Goal: Entertainment & Leisure: Consume media (video, audio)

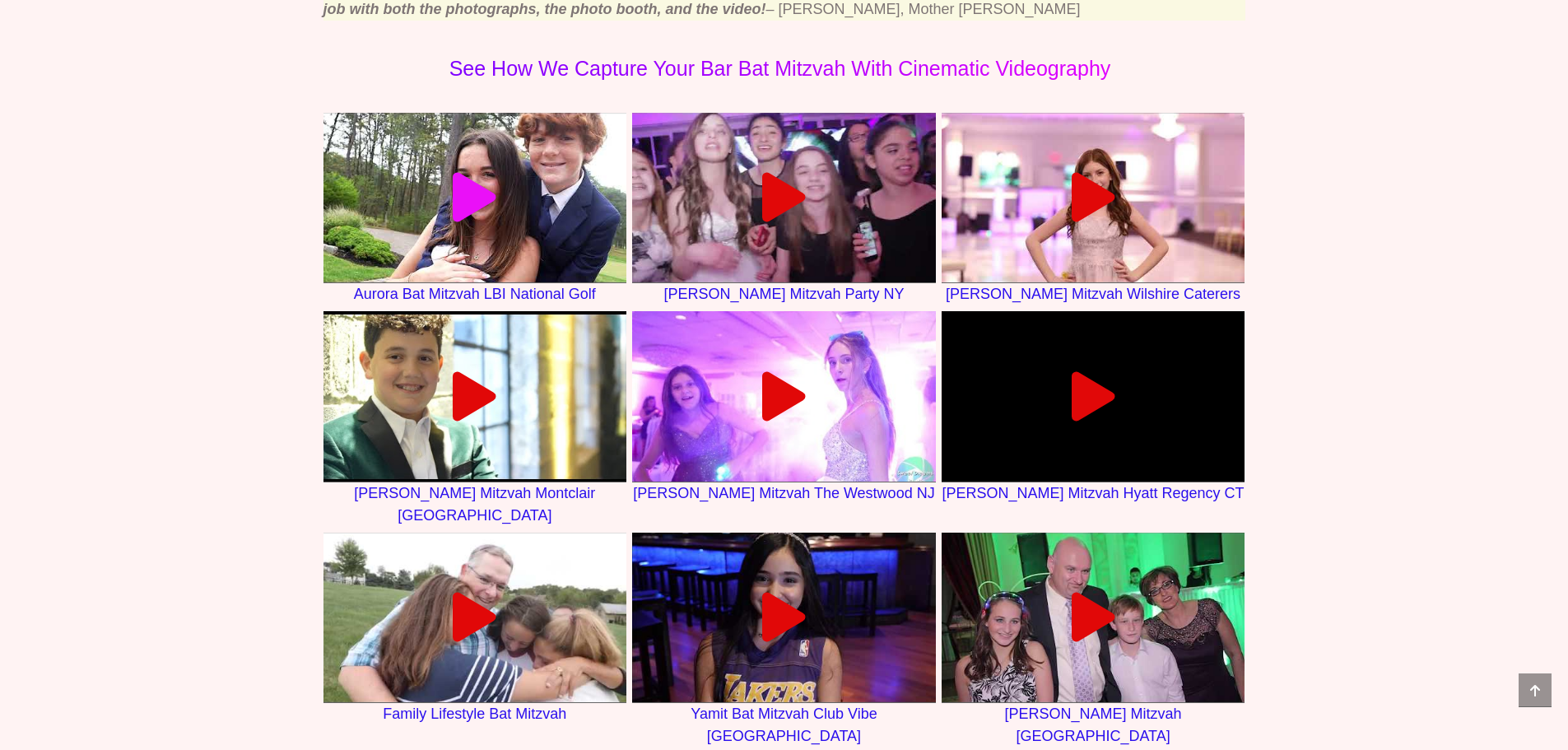
scroll to position [1235, 0]
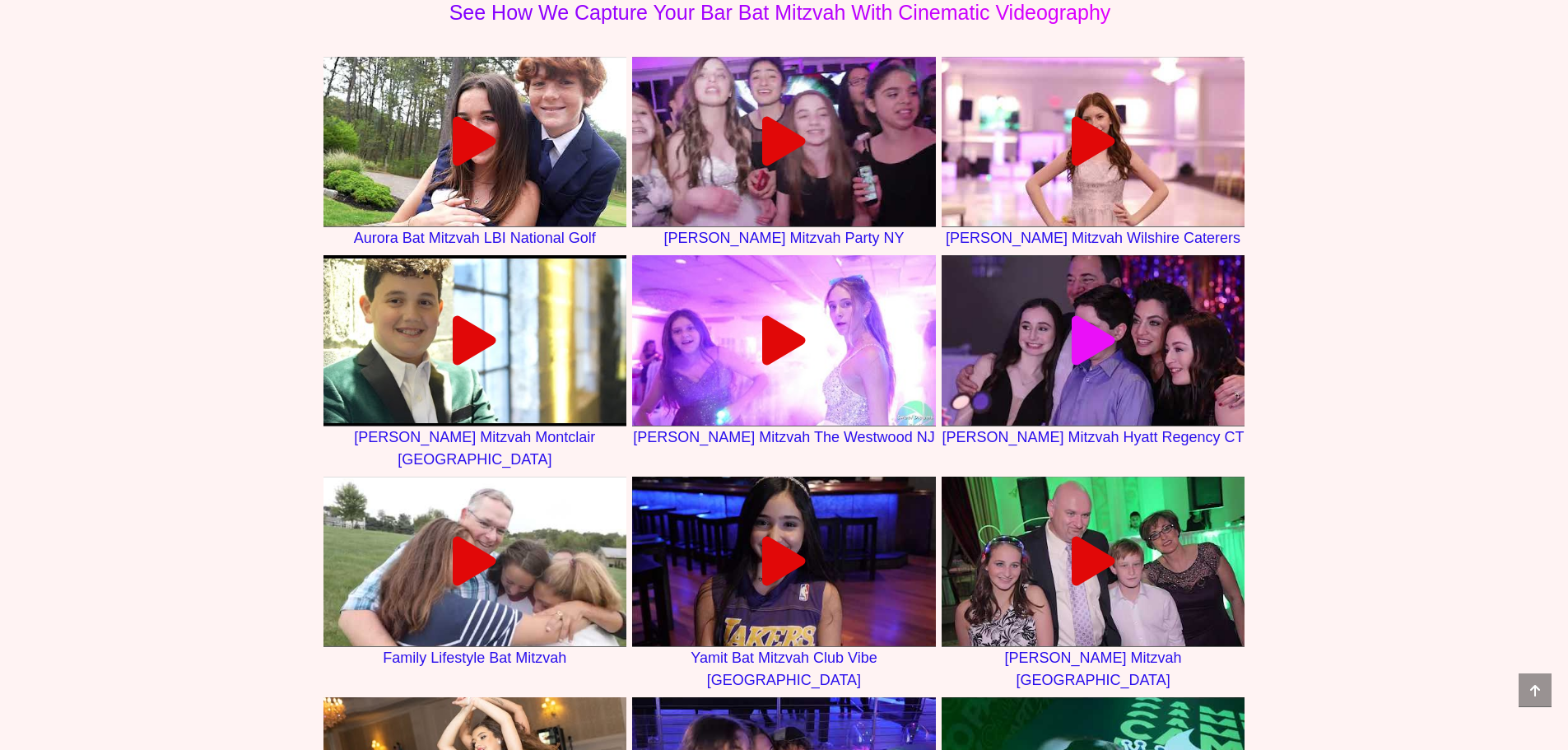
click at [1067, 380] on link at bounding box center [1094, 341] width 304 height 171
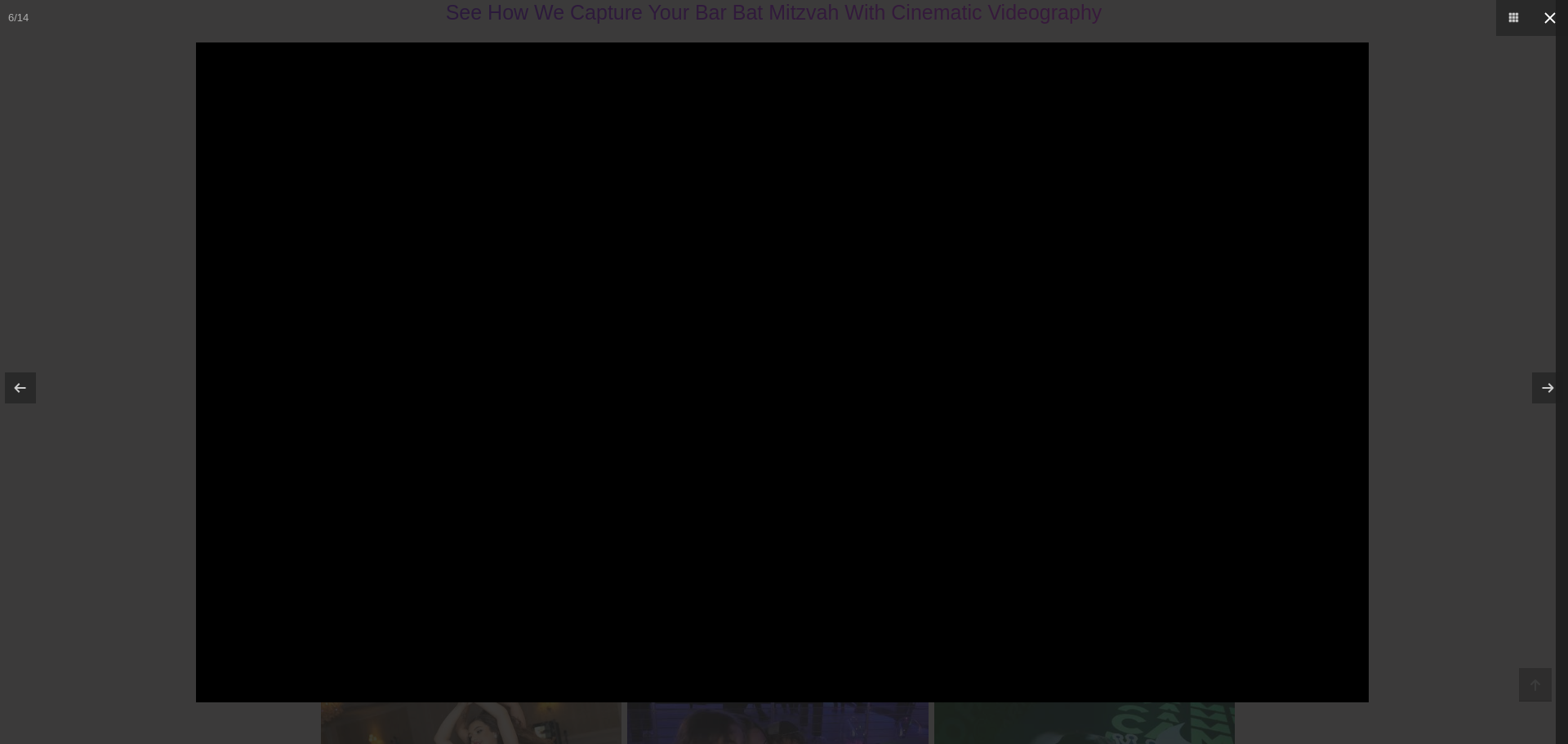
click at [1548, 13] on icon at bounding box center [1550, 17] width 20 height 20
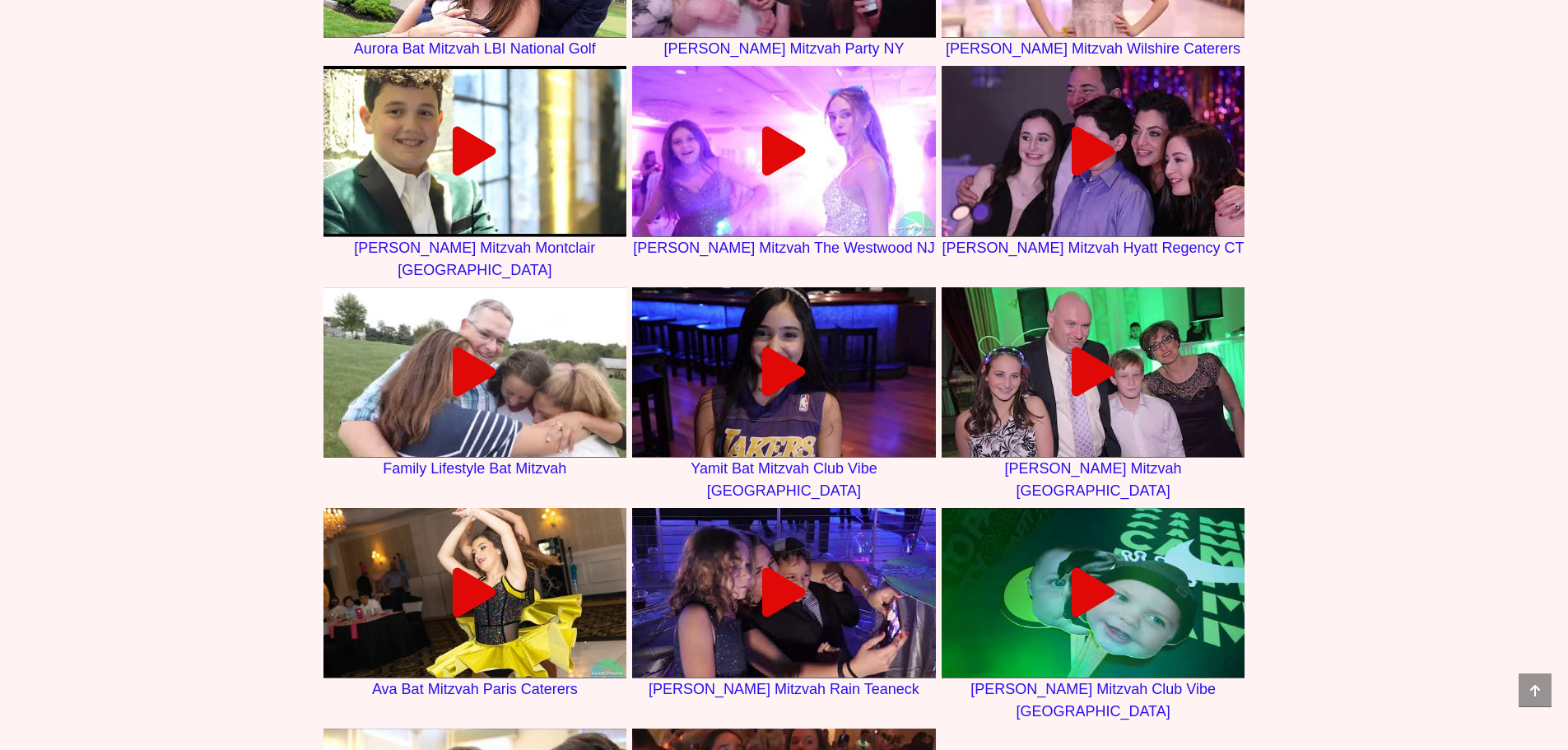
scroll to position [1564, 0]
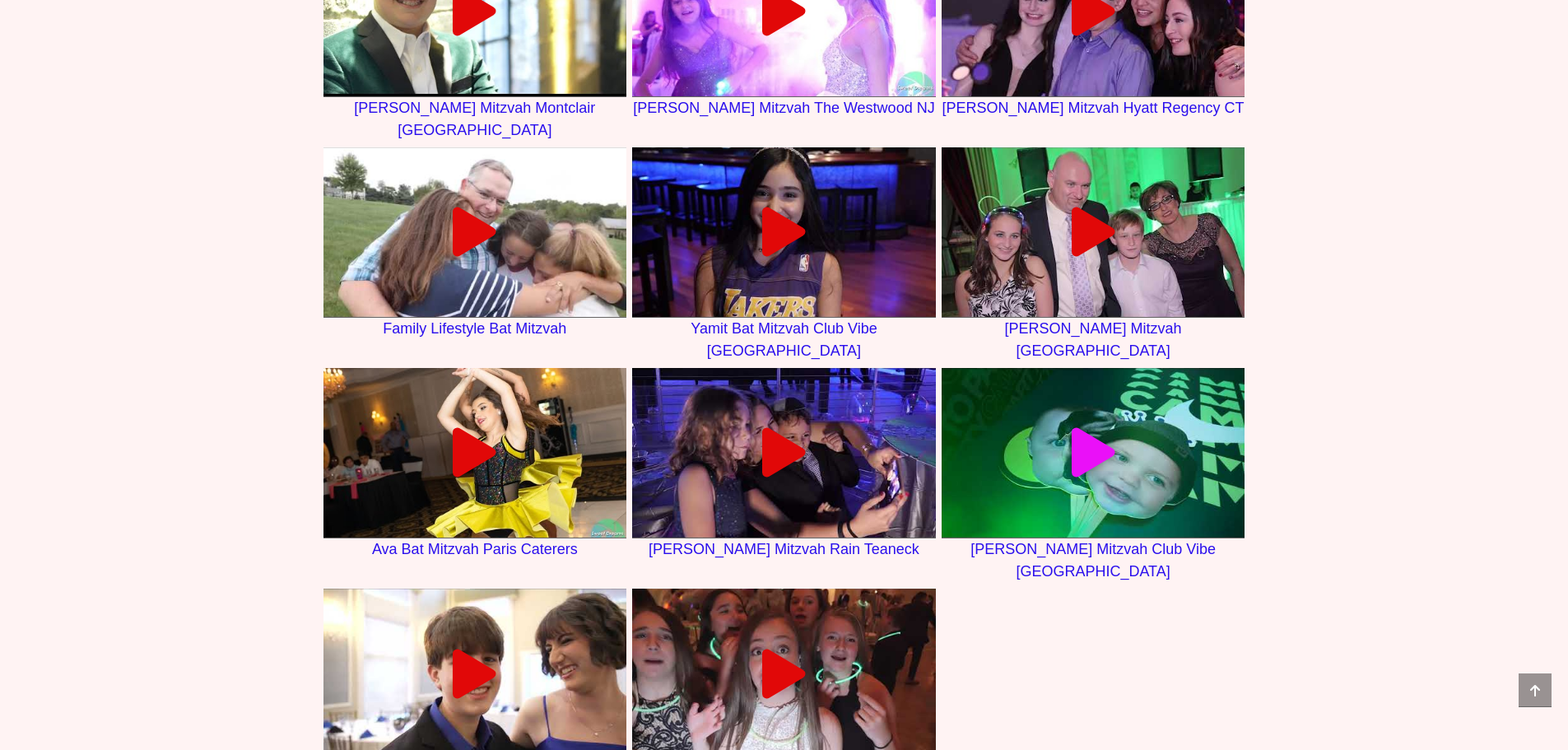
click at [1117, 412] on link at bounding box center [1094, 454] width 304 height 171
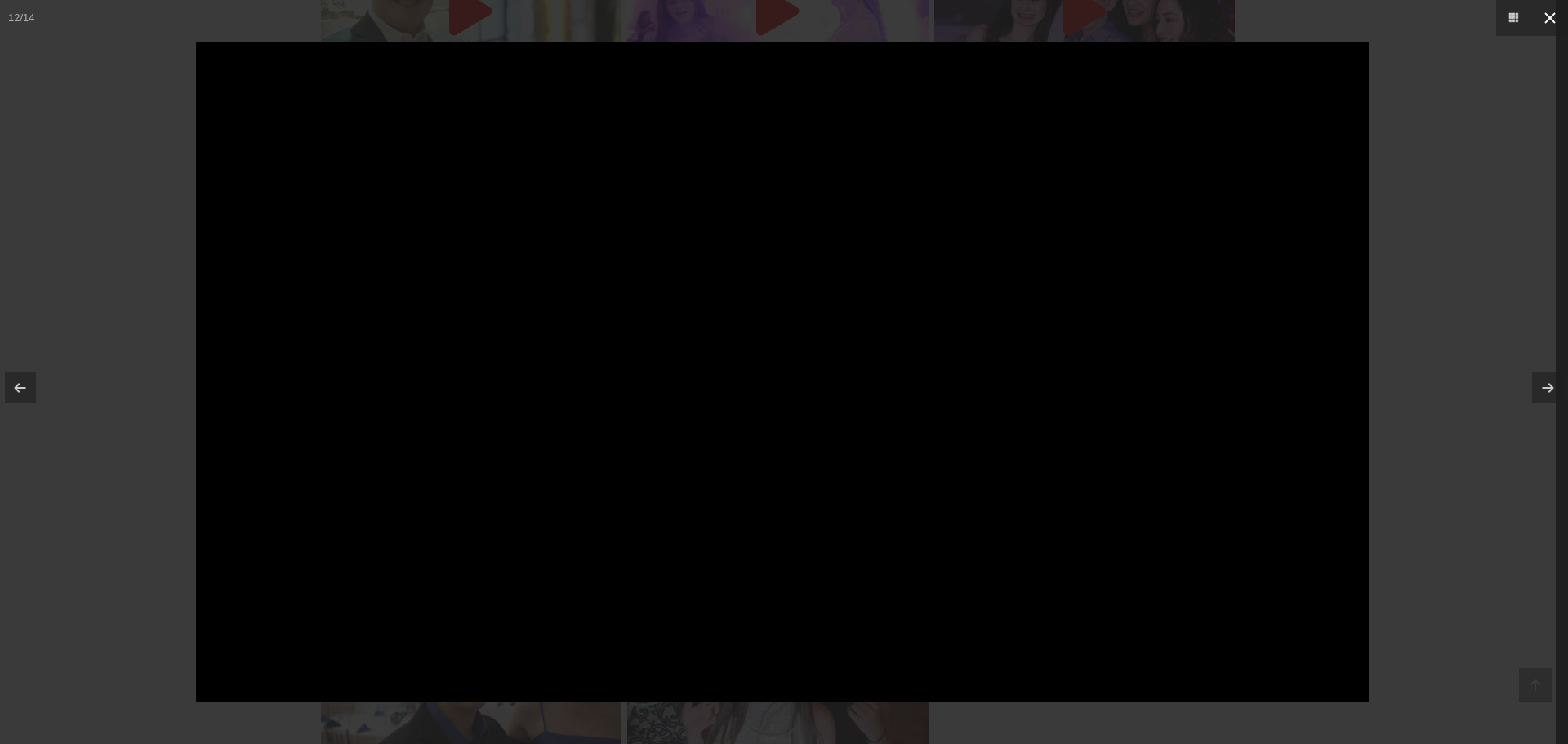
click at [1555, 18] on icon at bounding box center [1550, 17] width 20 height 20
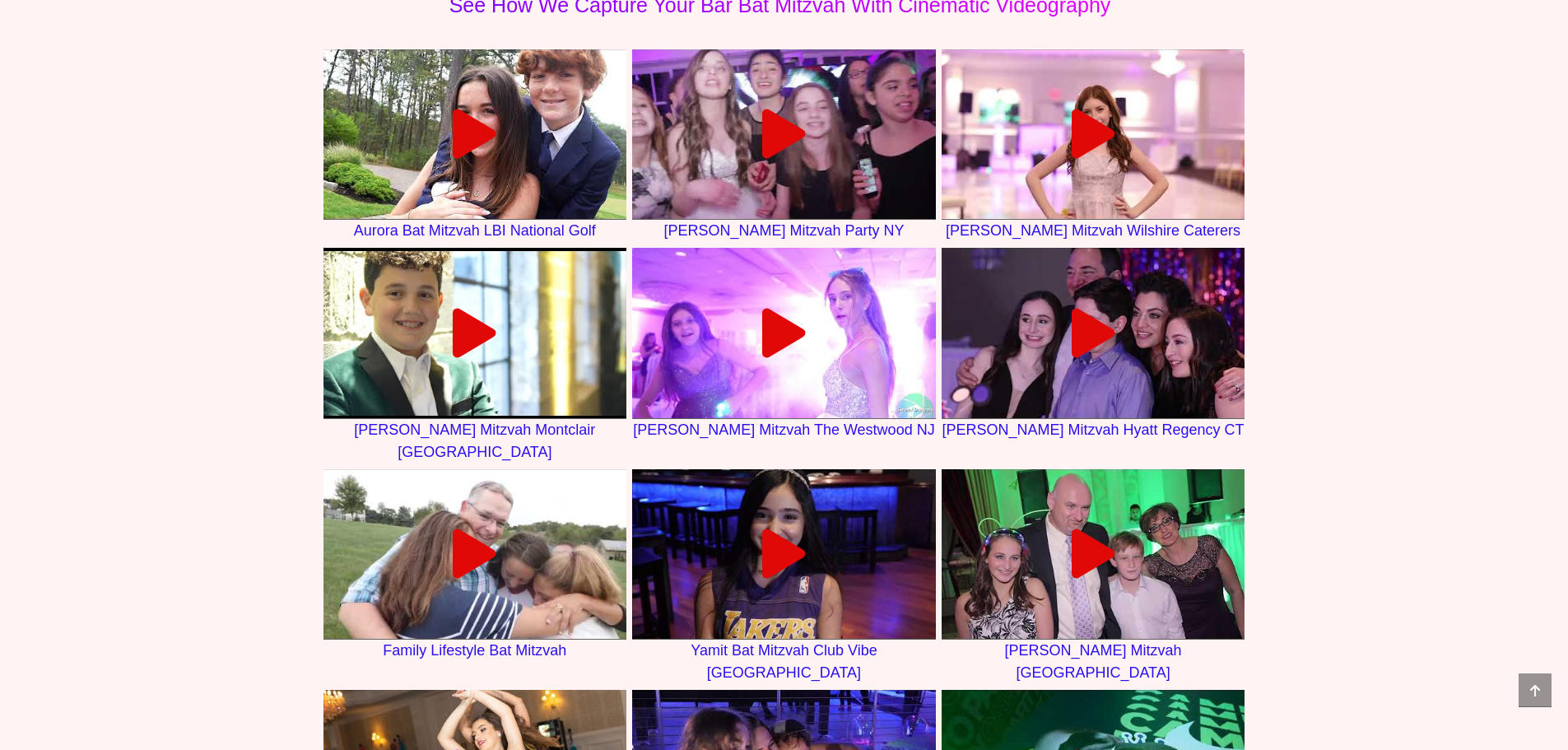
scroll to position [1235, 0]
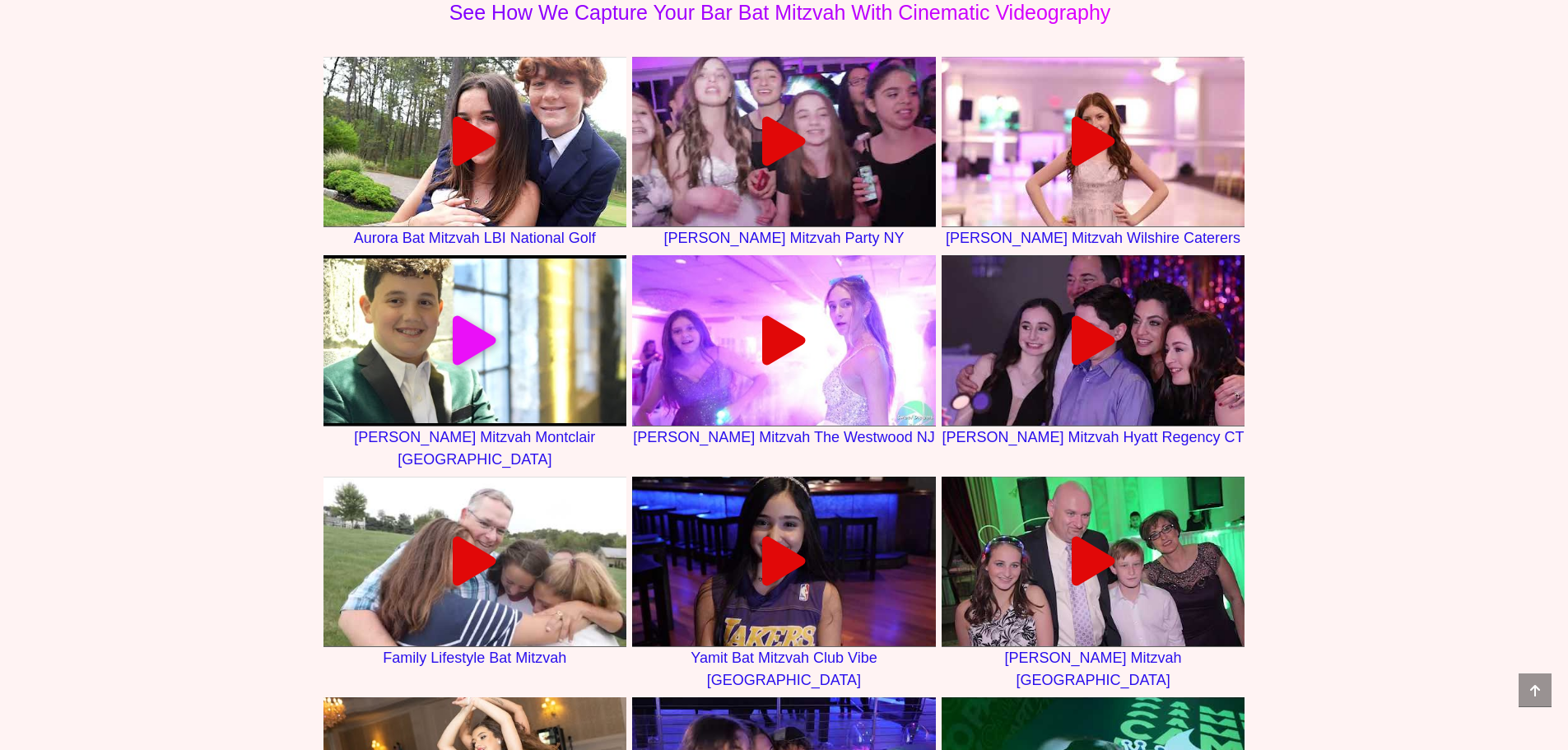
click at [433, 331] on div at bounding box center [475, 341] width 304 height 50
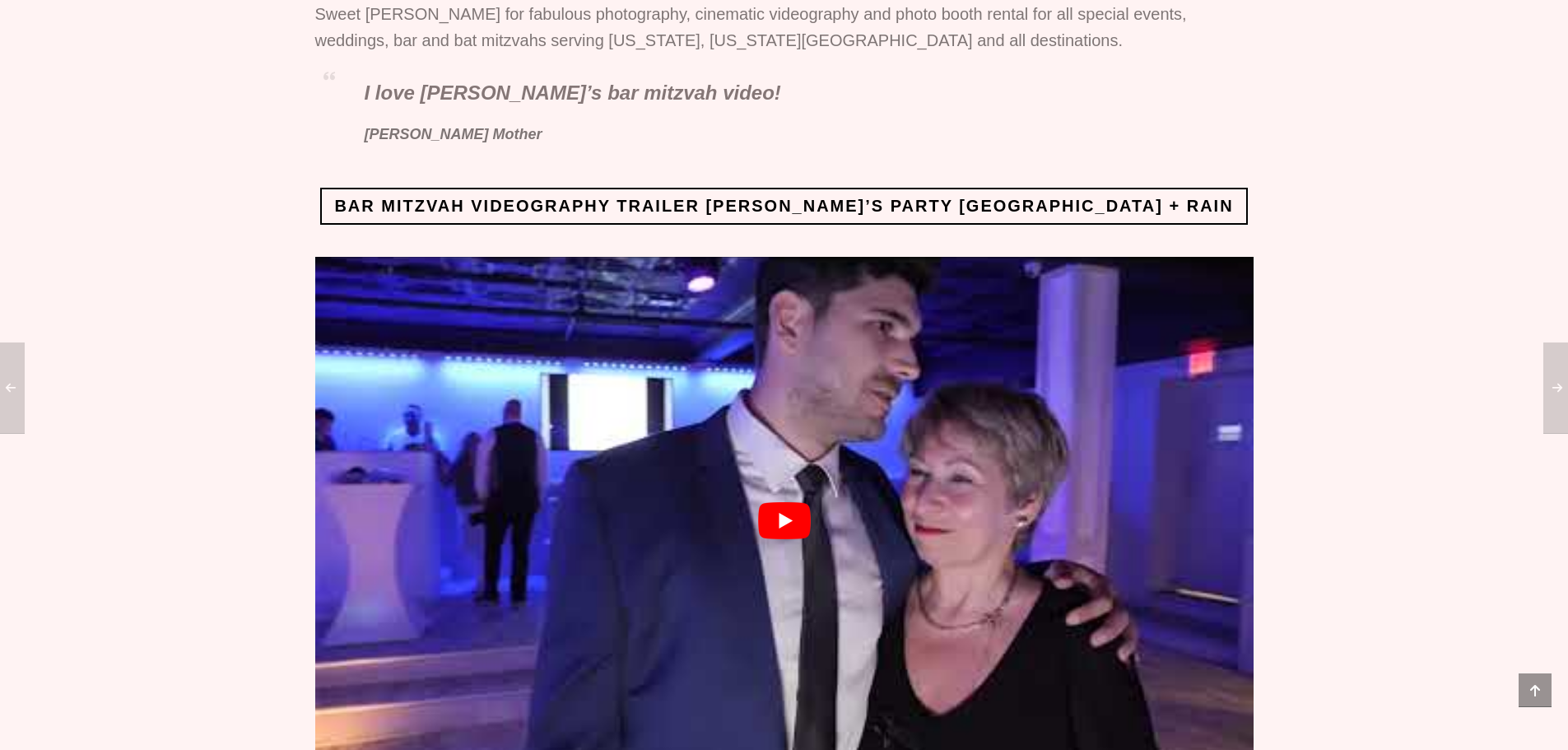
scroll to position [577, 0]
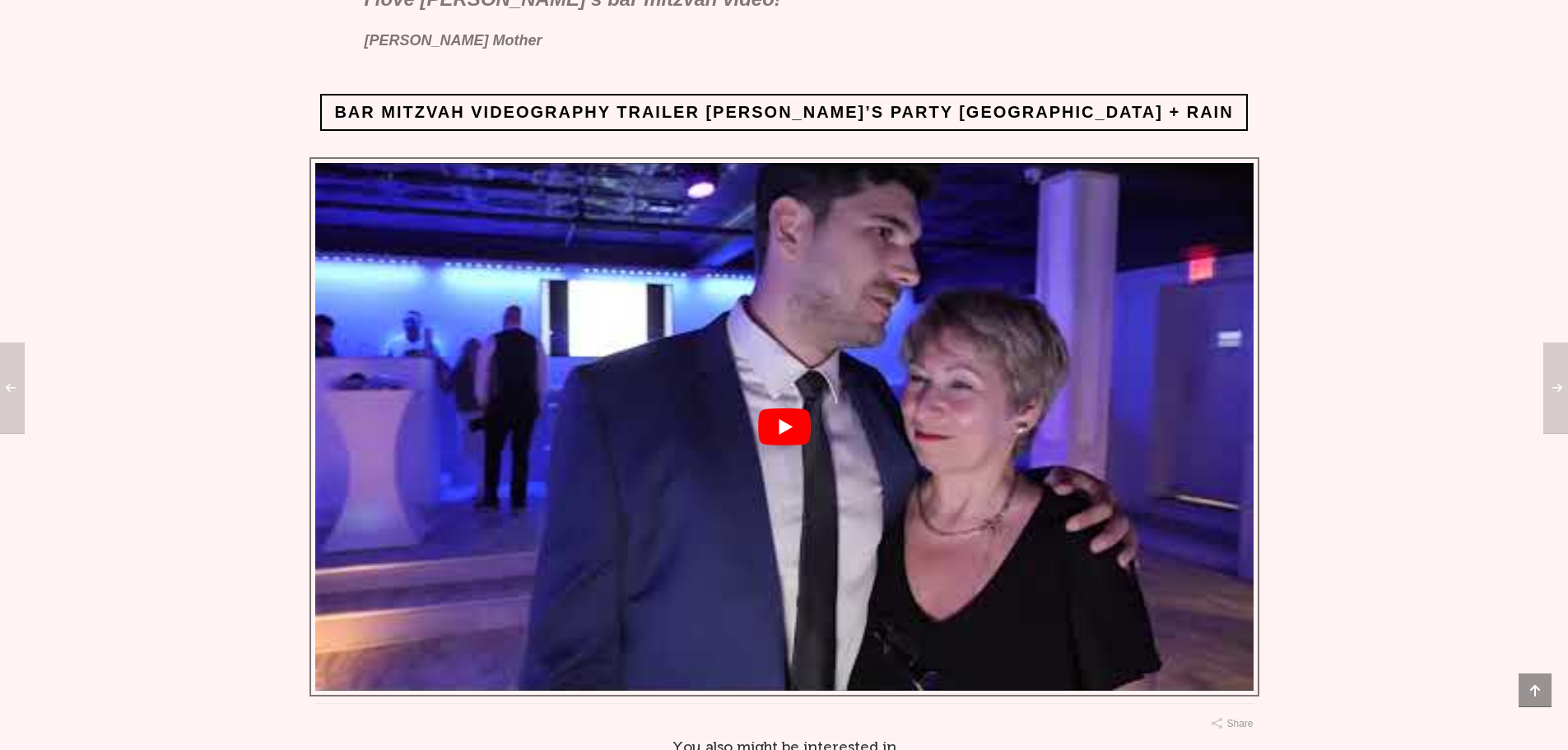
click at [788, 391] on button "Play Youtube video" at bounding box center [784, 427] width 939 height 528
